Goal: Navigation & Orientation: Find specific page/section

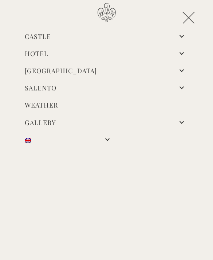
scroll to position [194, 0]
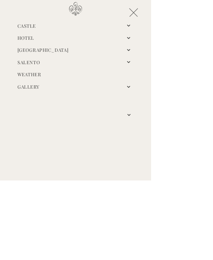
scroll to position [16, 0]
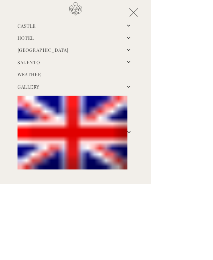
click at [97, 70] on link "[GEOGRAPHIC_DATA]" at bounding box center [61, 70] width 72 height 9
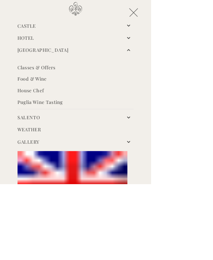
click at [97, 72] on link "[GEOGRAPHIC_DATA]" at bounding box center [61, 70] width 72 height 9
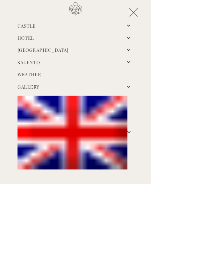
click at [195, 23] on img at bounding box center [189, 18] width 12 height 12
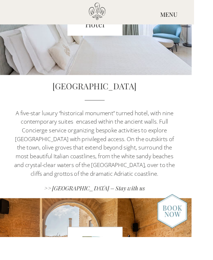
scroll to position [363, 3]
click at [213, 17] on div "MENU" at bounding box center [185, 16] width 55 height 27
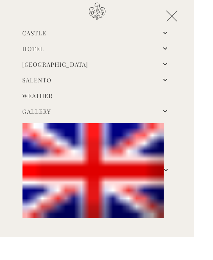
click at [97, 69] on link "[GEOGRAPHIC_DATA]" at bounding box center [61, 70] width 72 height 9
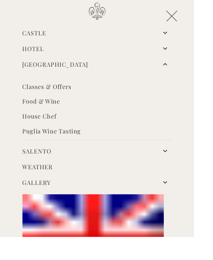
click at [97, 67] on link "[GEOGRAPHIC_DATA]" at bounding box center [61, 70] width 72 height 9
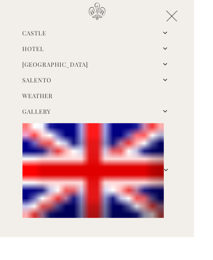
click at [97, 68] on link "[GEOGRAPHIC_DATA]" at bounding box center [61, 70] width 72 height 9
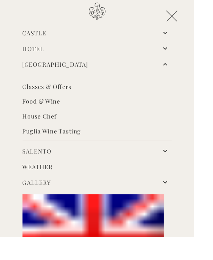
click at [97, 67] on link "[GEOGRAPHIC_DATA]" at bounding box center [61, 70] width 72 height 9
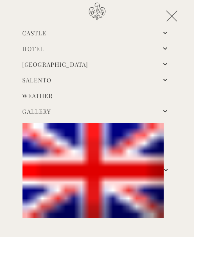
click at [56, 88] on link "Salento" at bounding box center [41, 87] width 32 height 9
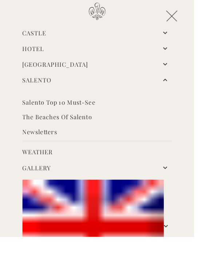
click at [56, 83] on link "Salento" at bounding box center [41, 87] width 32 height 9
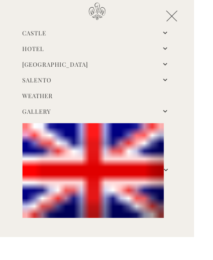
click at [56, 123] on link "Gallery" at bounding box center [40, 122] width 31 height 9
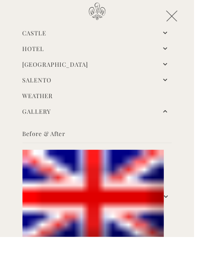
click at [65, 150] on link "Before & After" at bounding box center [107, 147] width 164 height 11
